Goal: Find specific page/section

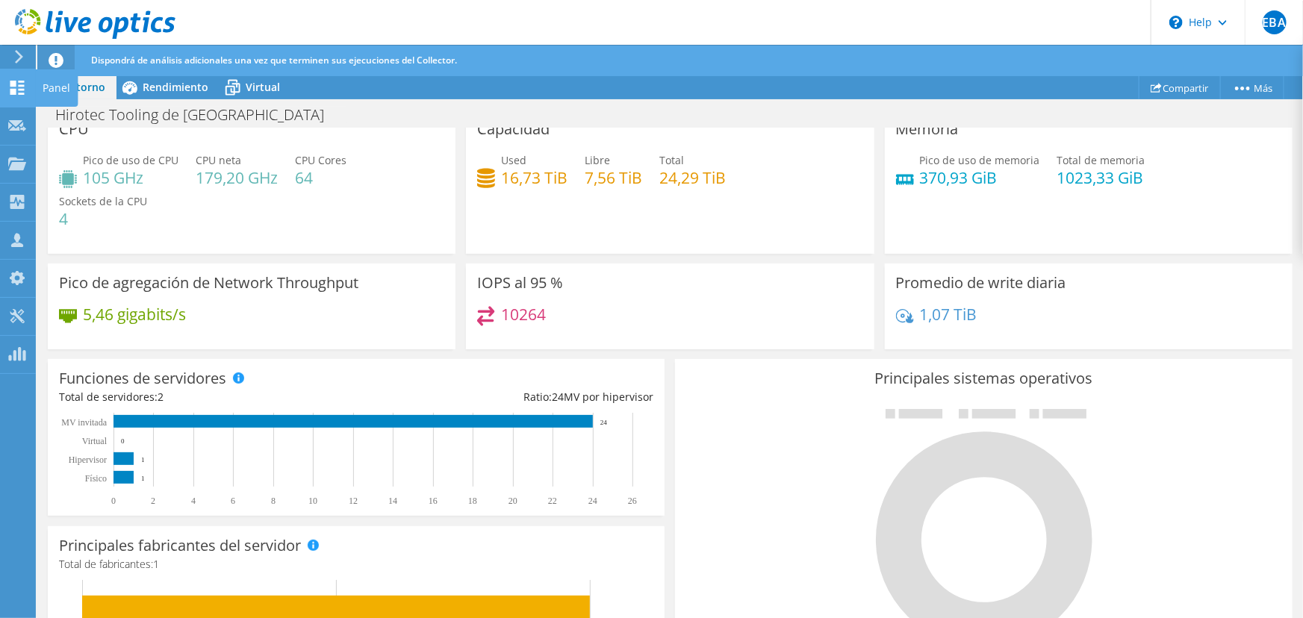
click at [13, 97] on div at bounding box center [17, 89] width 18 height 16
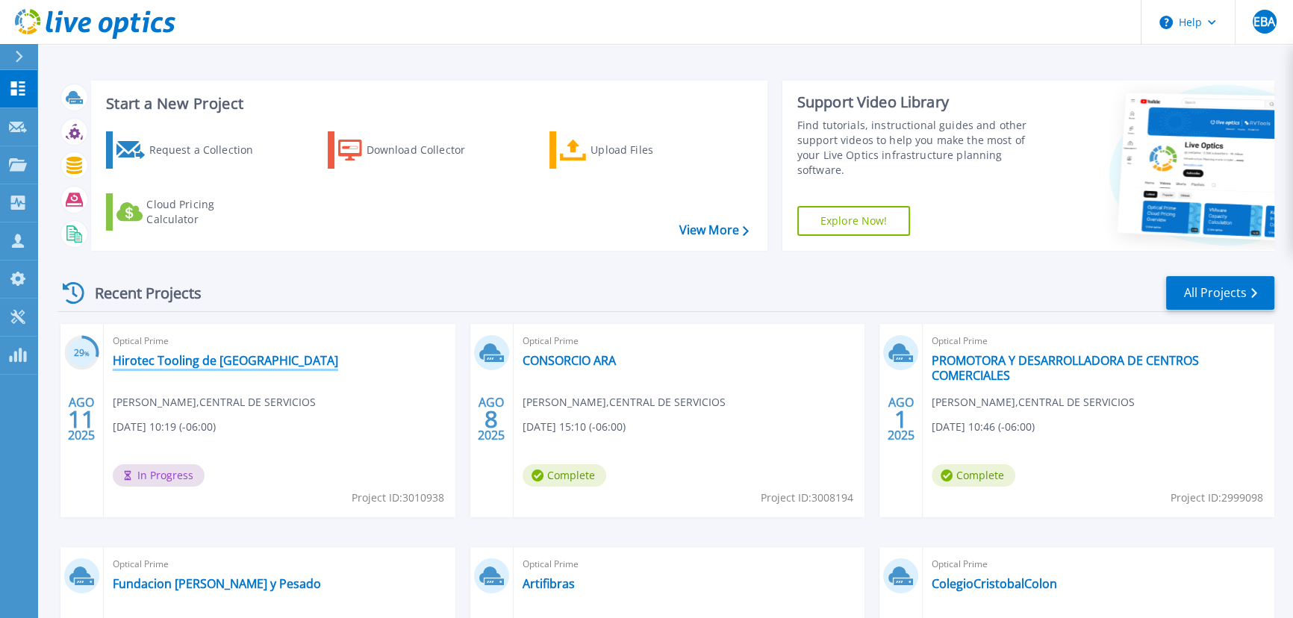
click at [252, 362] on link "Hirotec Tooling de Mexico" at bounding box center [225, 360] width 225 height 15
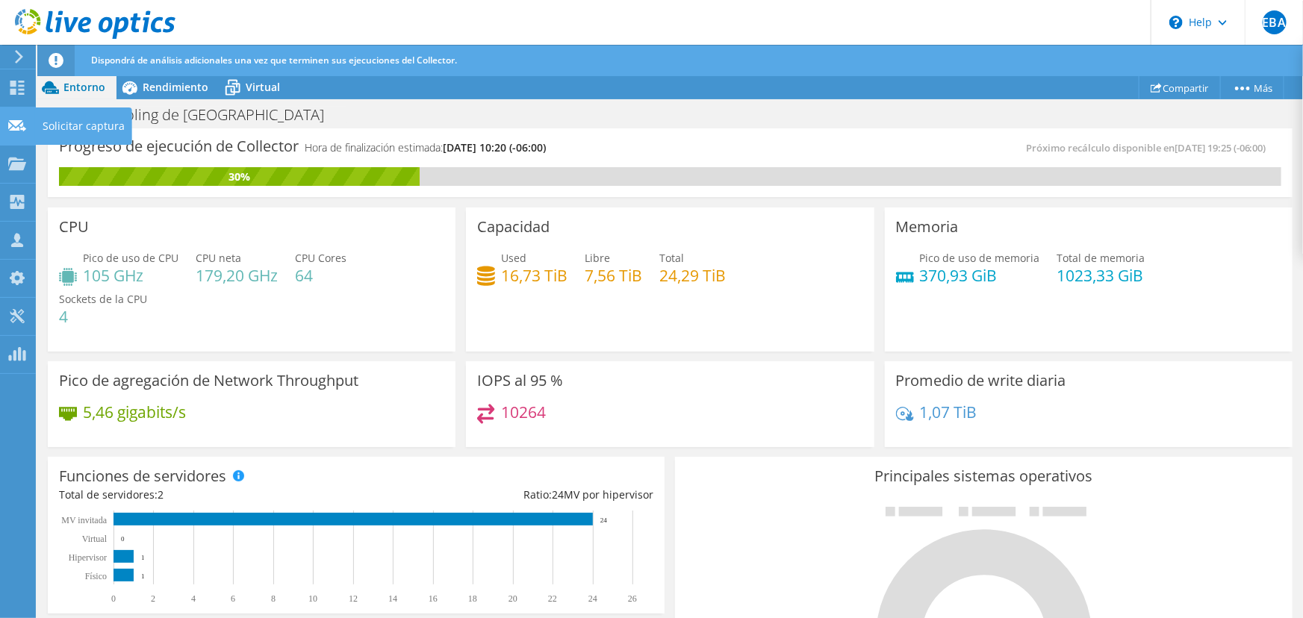
click at [11, 128] on use at bounding box center [17, 124] width 18 height 11
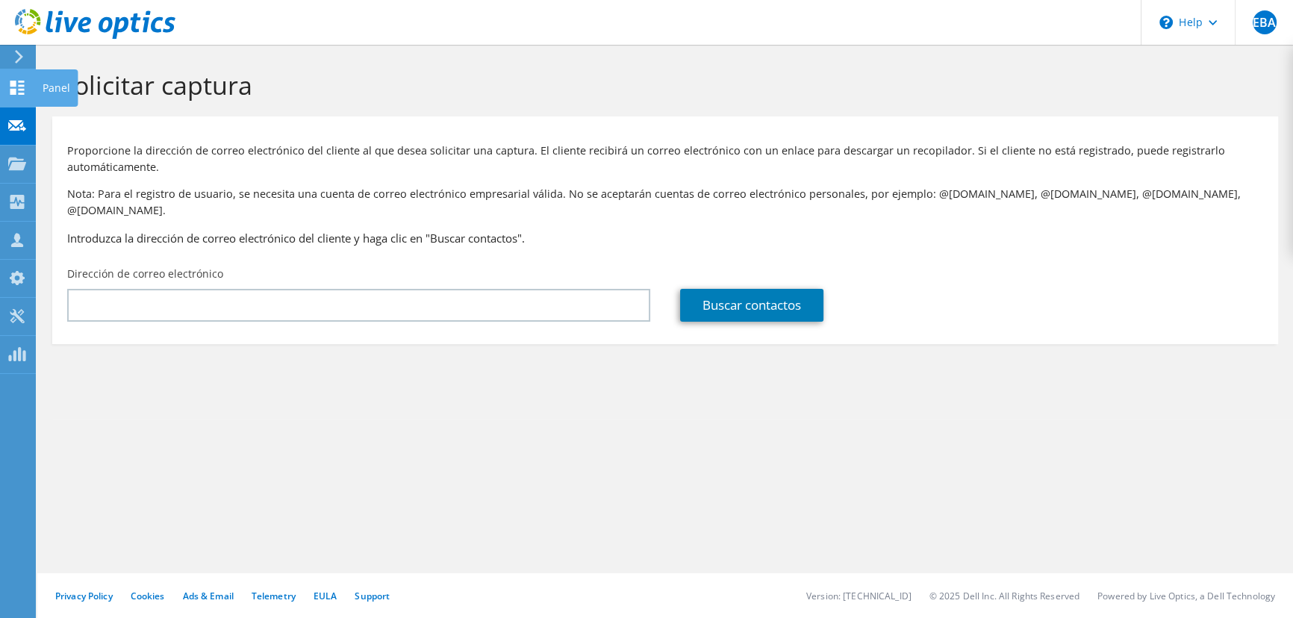
click at [19, 89] on use at bounding box center [17, 88] width 14 height 14
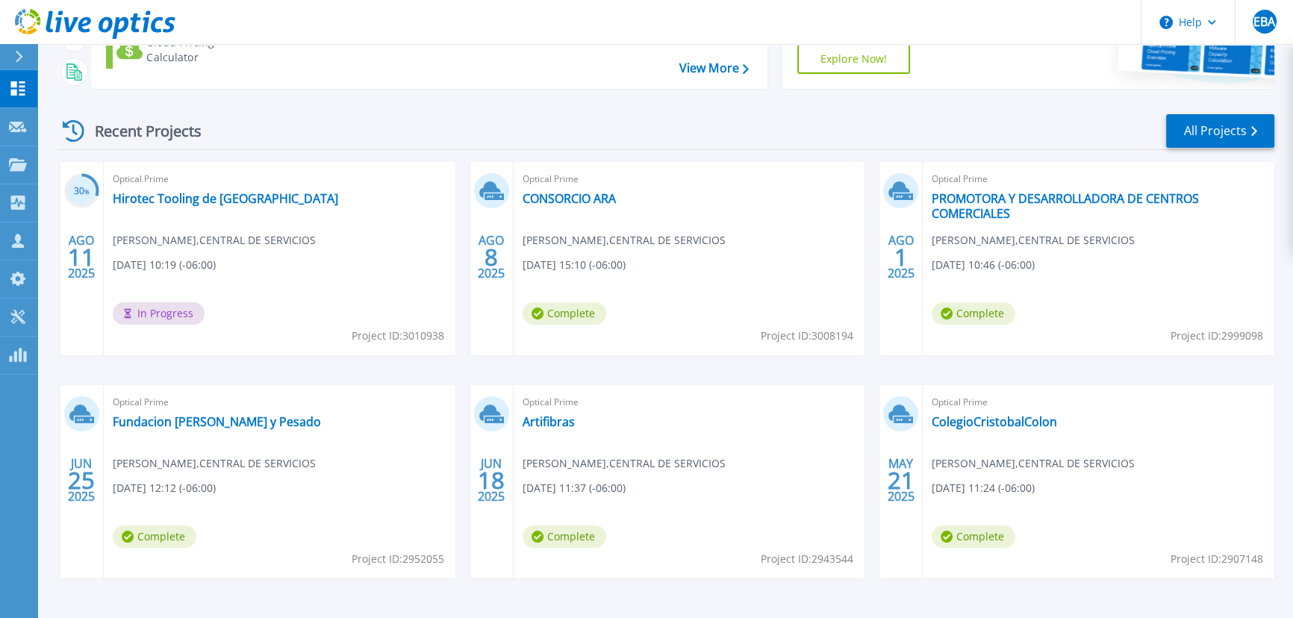
scroll to position [203, 0]
